Goal: Book appointment/travel/reservation

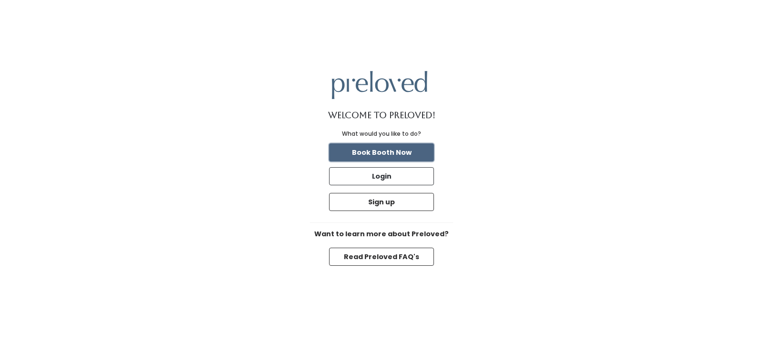
click at [412, 150] on button "Book Booth Now" at bounding box center [381, 153] width 105 height 18
click at [407, 258] on button "Read Preloved FAQ's" at bounding box center [381, 257] width 105 height 18
click at [384, 155] on button "Book Booth Now" at bounding box center [381, 153] width 105 height 18
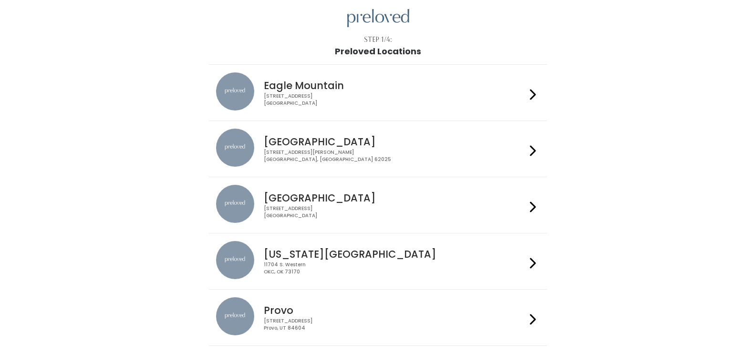
scroll to position [238, 0]
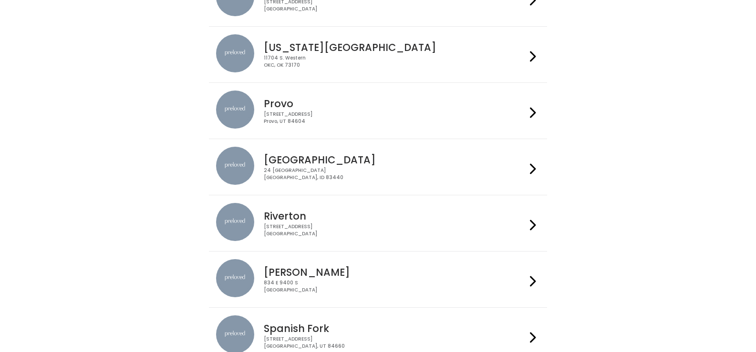
click at [463, 271] on h4 "[PERSON_NAME]" at bounding box center [395, 272] width 262 height 11
